Goal: Transaction & Acquisition: Purchase product/service

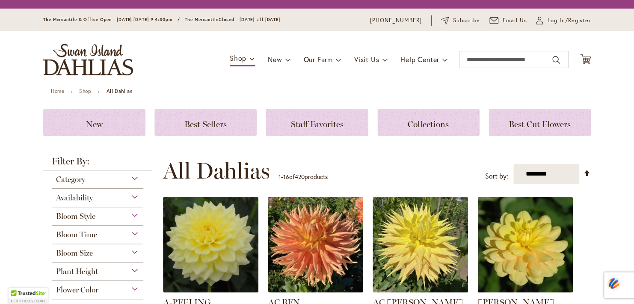
click at [128, 217] on div "Bloom Style" at bounding box center [98, 214] width 92 height 14
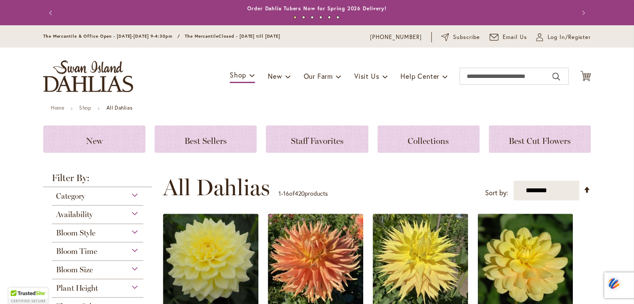
click at [131, 217] on div "Availability" at bounding box center [98, 212] width 92 height 14
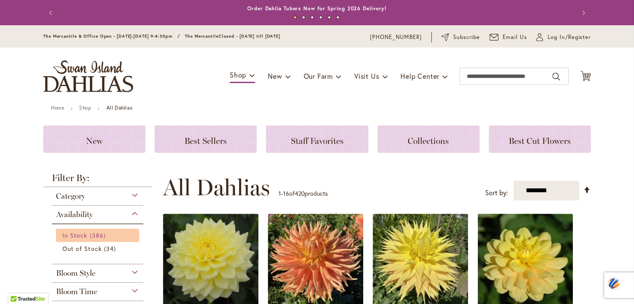
click at [83, 237] on span "In Stock" at bounding box center [74, 235] width 25 height 8
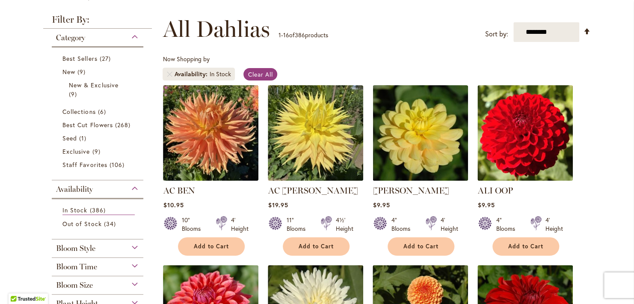
click at [130, 247] on div "Bloom Style" at bounding box center [98, 246] width 92 height 14
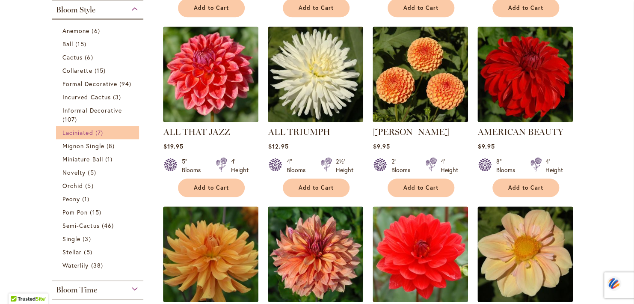
click at [84, 130] on span "Laciniated" at bounding box center [77, 132] width 31 height 8
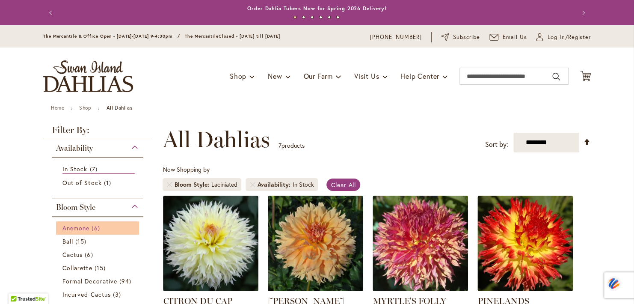
click at [80, 229] on span "Anemone" at bounding box center [75, 228] width 27 height 8
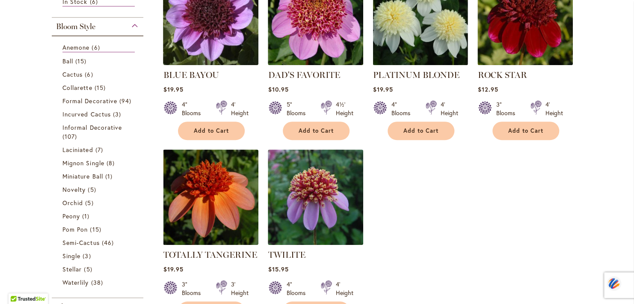
scroll to position [224, 0]
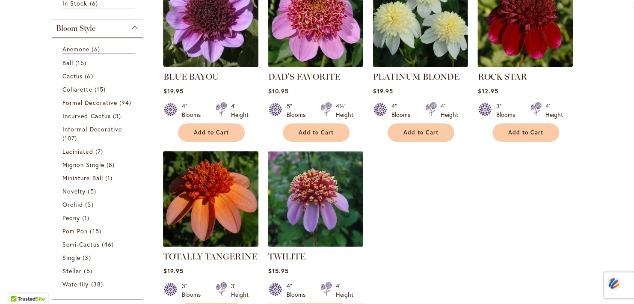
click at [219, 194] on img at bounding box center [211, 199] width 100 height 100
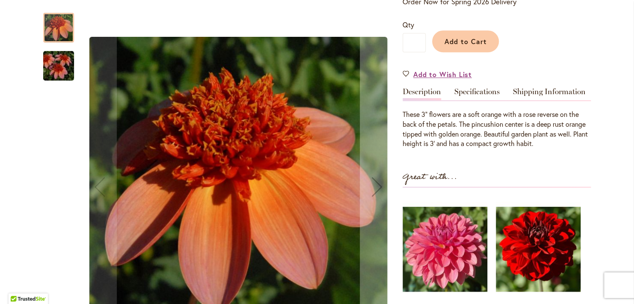
scroll to position [201, 0]
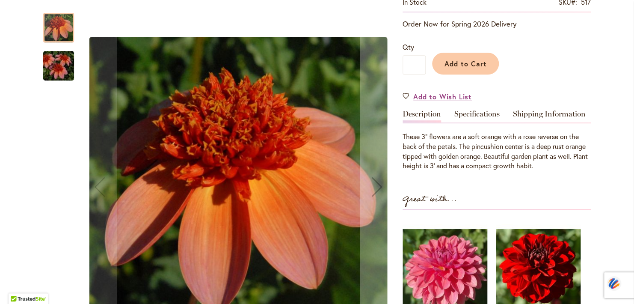
click at [62, 28] on div at bounding box center [58, 28] width 31 height 30
click at [56, 68] on img "TOTALLY TANGERINE" at bounding box center [59, 65] width 62 height 41
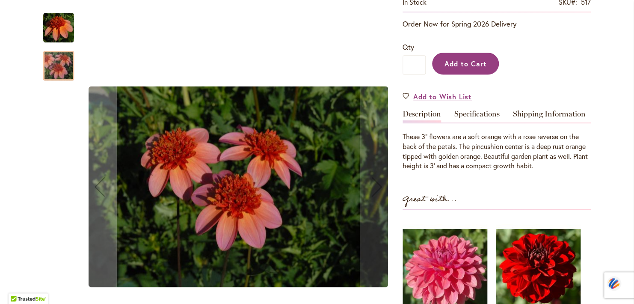
click at [461, 65] on span "Add to Cart" at bounding box center [466, 63] width 42 height 9
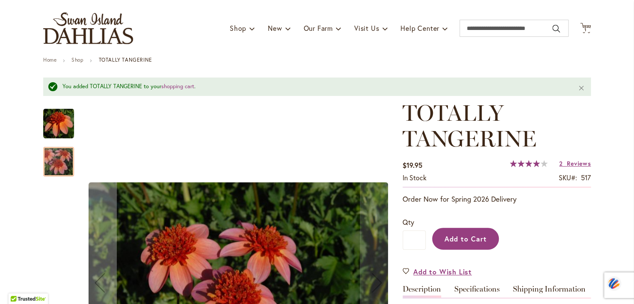
scroll to position [0, 0]
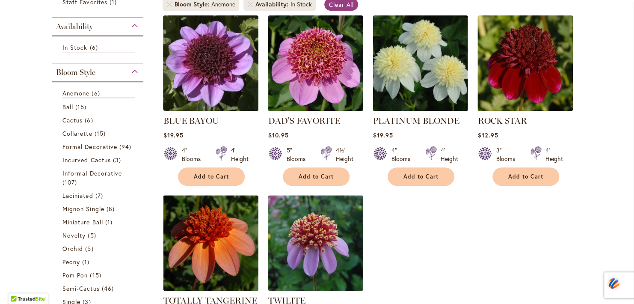
scroll to position [180, 0]
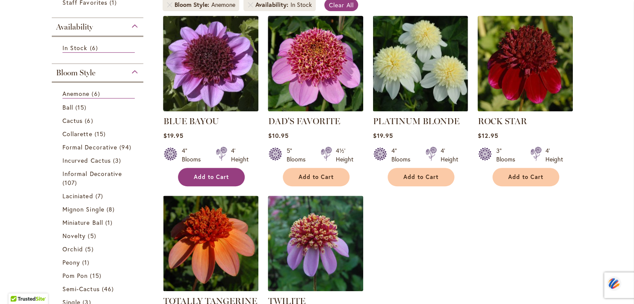
click at [225, 176] on span "Add to Cart" at bounding box center [211, 176] width 35 height 7
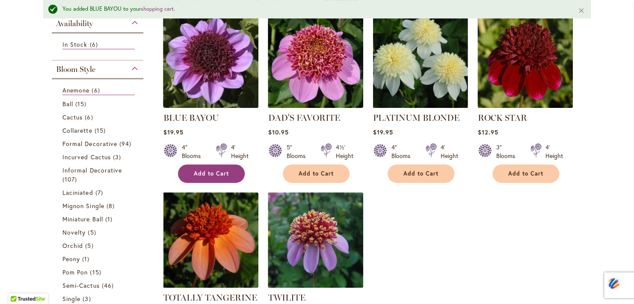
scroll to position [178, 0]
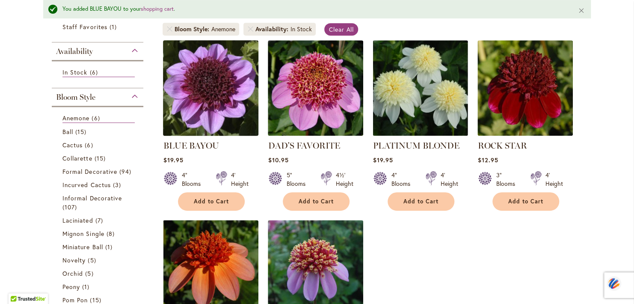
click at [209, 89] on img at bounding box center [211, 88] width 100 height 100
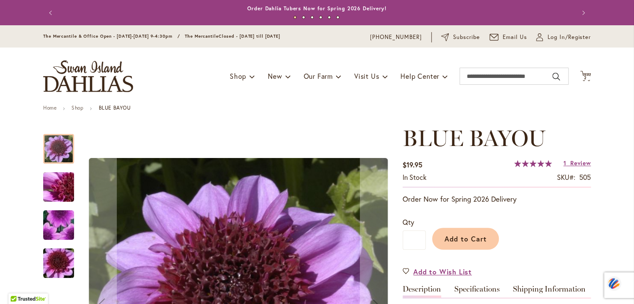
click at [58, 190] on img "BLUE BAYOU" at bounding box center [59, 187] width 62 height 46
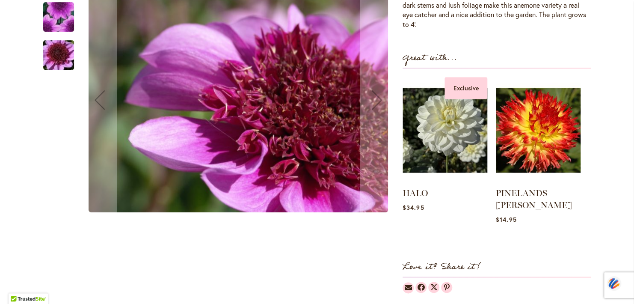
scroll to position [327, 0]
click at [54, 39] on img "BLUE BAYOU" at bounding box center [59, 54] width 62 height 41
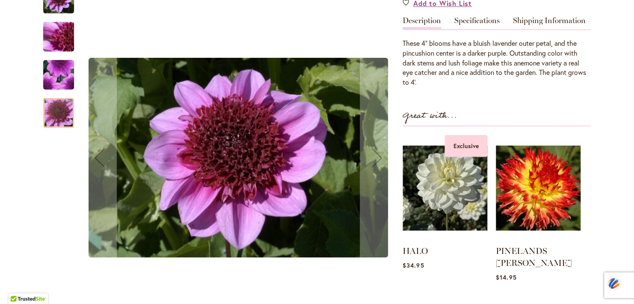
scroll to position [224, 0]
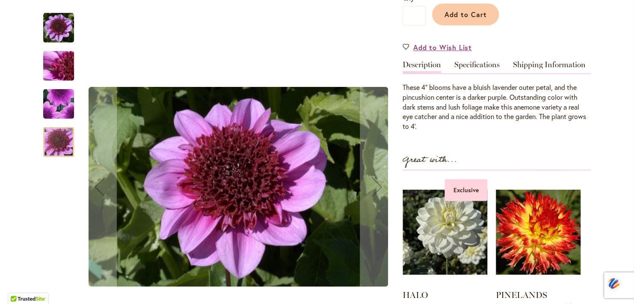
click at [57, 101] on img "BLUE BAYOU" at bounding box center [58, 103] width 61 height 59
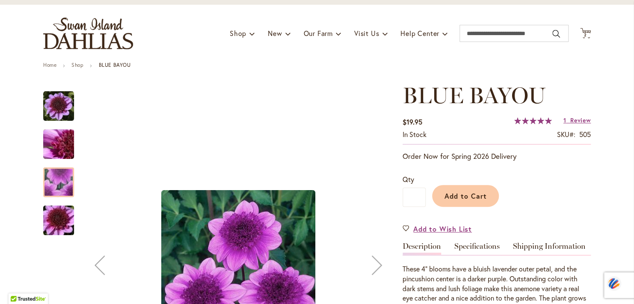
scroll to position [0, 0]
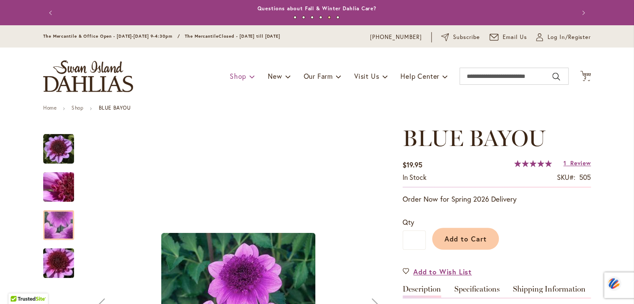
click at [240, 76] on span "Shop" at bounding box center [238, 75] width 17 height 9
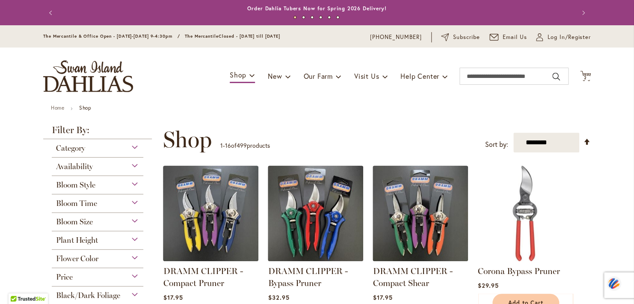
click at [123, 187] on div "Bloom Style" at bounding box center [98, 183] width 92 height 14
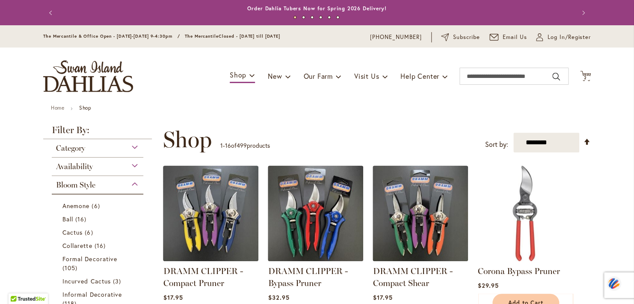
scroll to position [175, 0]
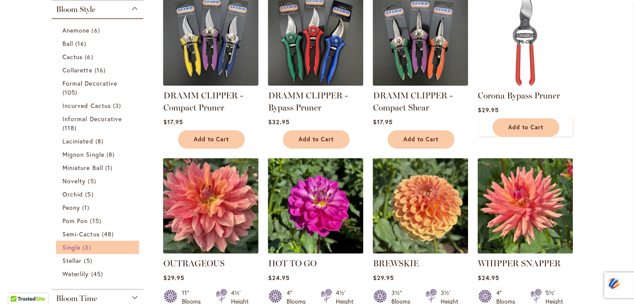
click at [78, 250] on link "Single 3 items" at bounding box center [98, 247] width 72 height 9
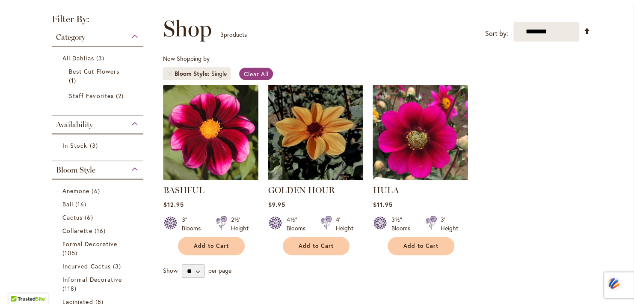
scroll to position [114, 0]
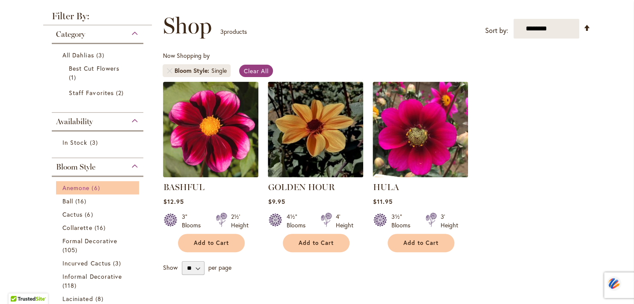
click at [87, 189] on link "Anemone 6 items" at bounding box center [98, 187] width 72 height 9
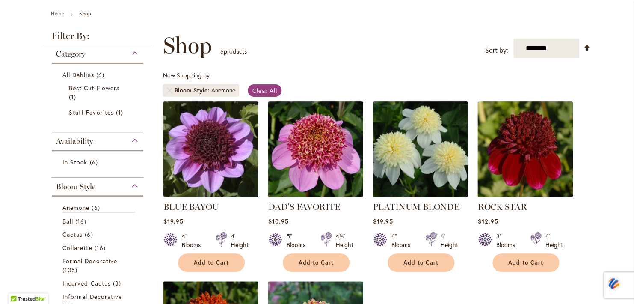
scroll to position [95, 0]
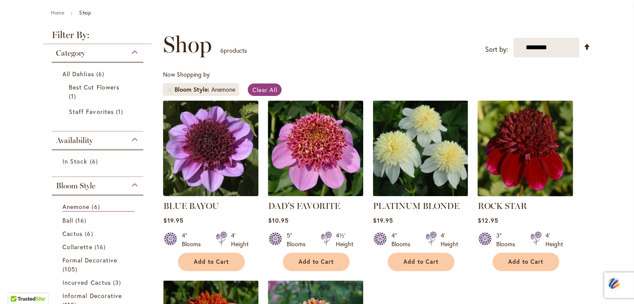
click at [537, 163] on img at bounding box center [526, 148] width 100 height 100
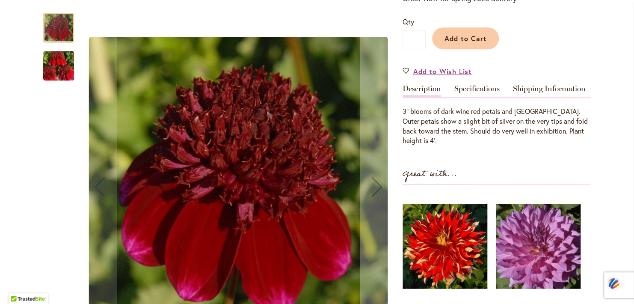
scroll to position [207, 0]
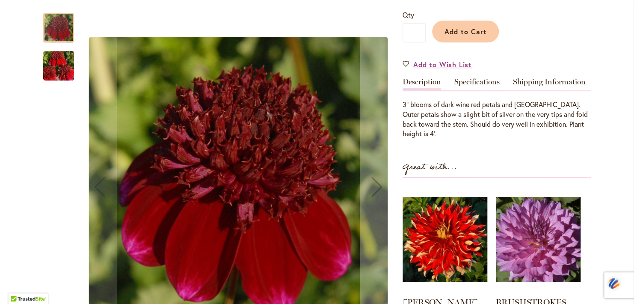
click at [54, 60] on img "ROCK STAR" at bounding box center [59, 65] width 62 height 41
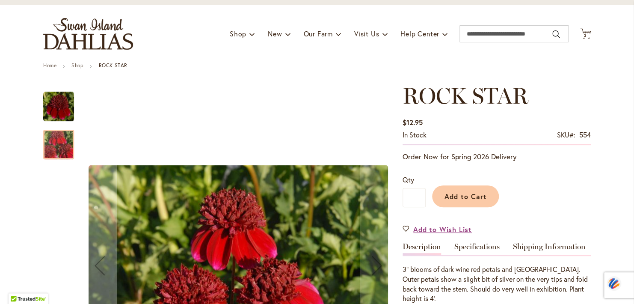
scroll to position [0, 0]
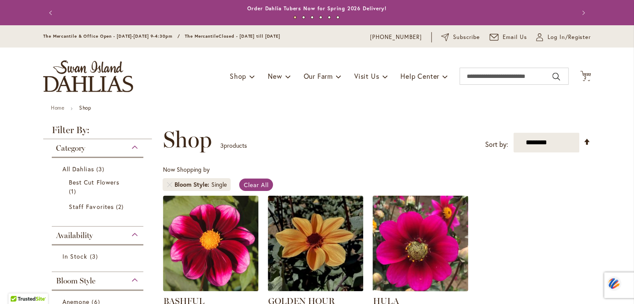
click at [433, 255] on img at bounding box center [421, 243] width 100 height 100
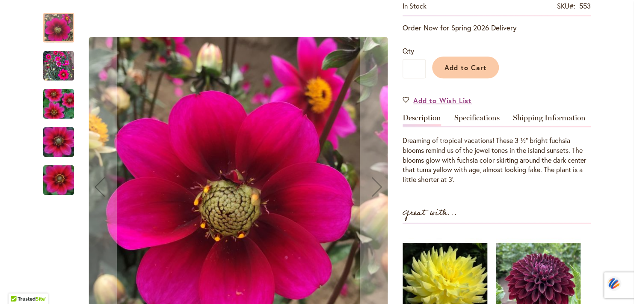
scroll to position [172, 0]
click at [59, 183] on img "HULA" at bounding box center [59, 180] width 62 height 41
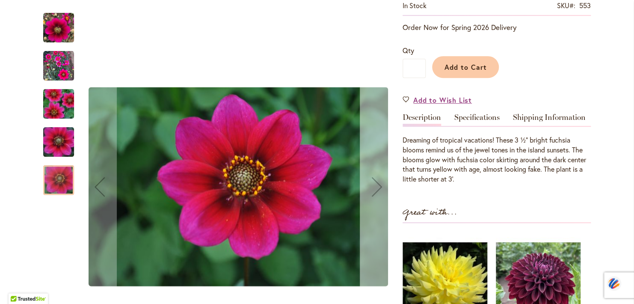
click at [375, 188] on div "Next" at bounding box center [377, 186] width 34 height 34
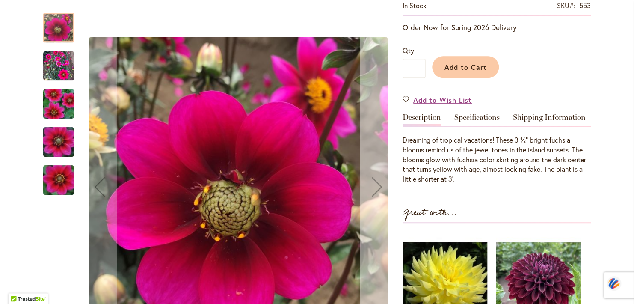
click at [368, 190] on div "Next" at bounding box center [377, 186] width 34 height 34
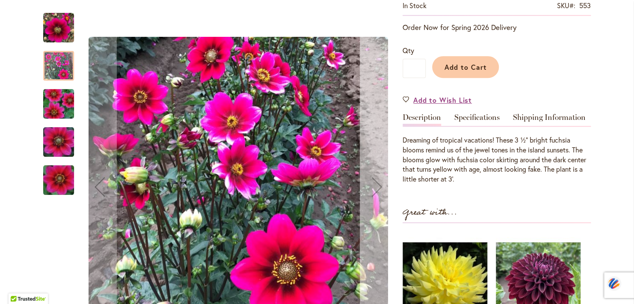
click at [373, 187] on div "Next" at bounding box center [377, 186] width 34 height 34
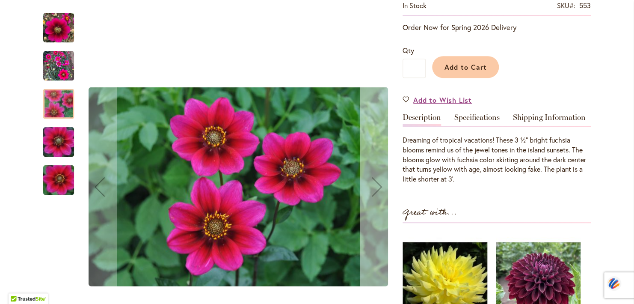
click at [373, 200] on div "Next" at bounding box center [377, 186] width 34 height 34
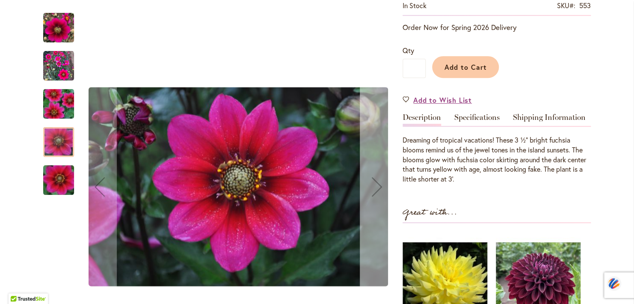
click at [373, 191] on div "Next" at bounding box center [377, 186] width 34 height 34
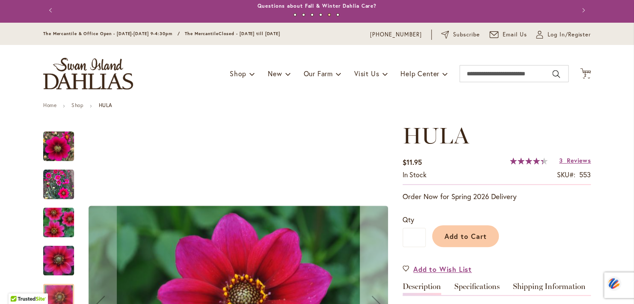
scroll to position [1, 0]
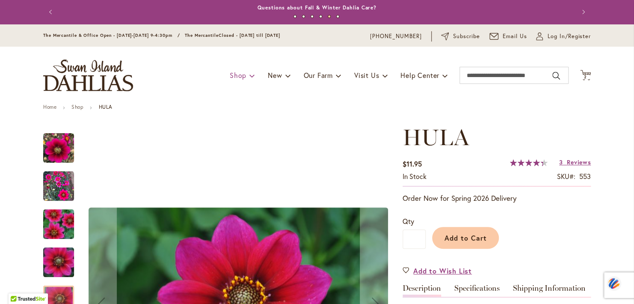
click at [237, 74] on span "Shop" at bounding box center [238, 75] width 17 height 9
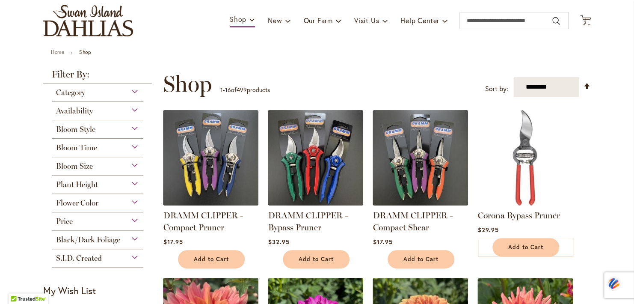
scroll to position [56, 0]
click at [130, 243] on div "Black/Dark Foliage" at bounding box center [98, 237] width 92 height 14
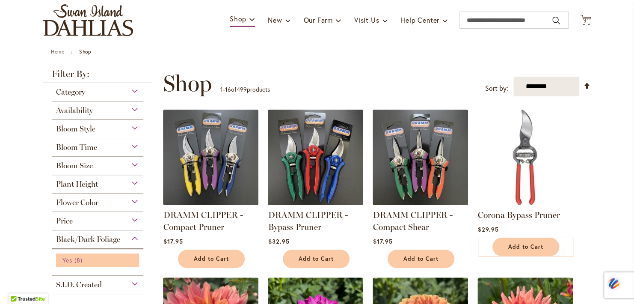
click at [68, 262] on span "Yes" at bounding box center [67, 260] width 10 height 8
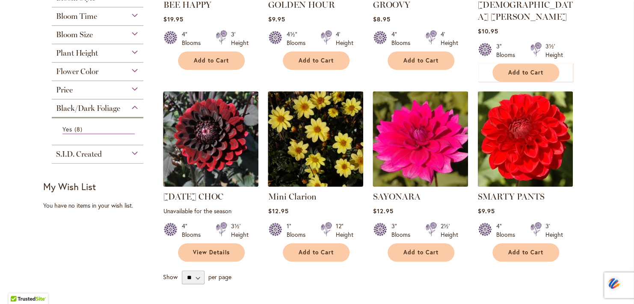
scroll to position [301, 0]
